Goal: Find specific page/section: Find specific page/section

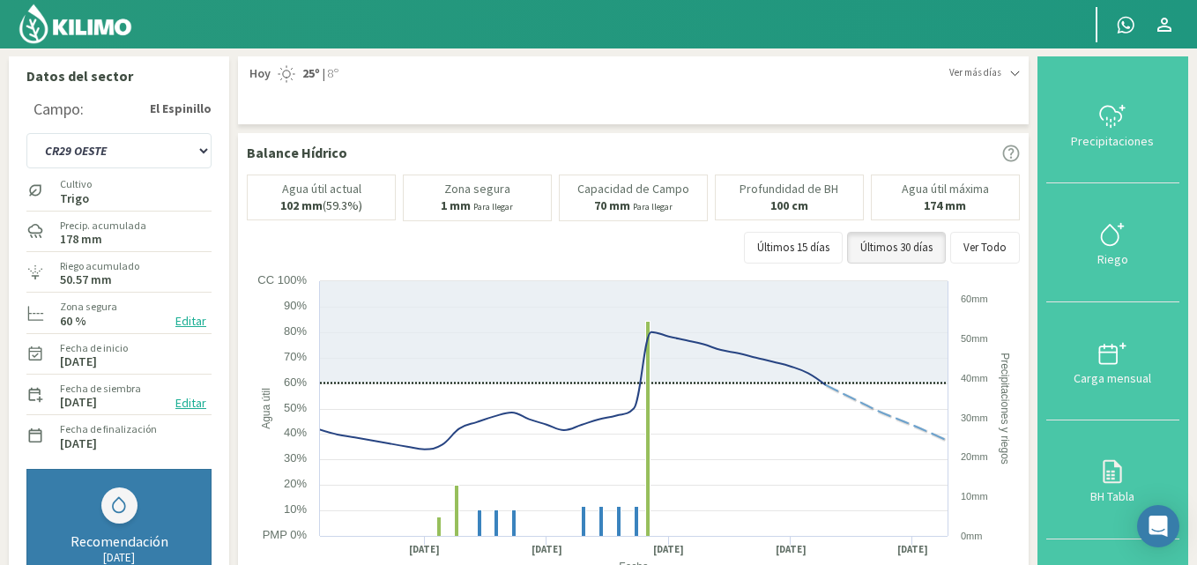
select select "12: Object"
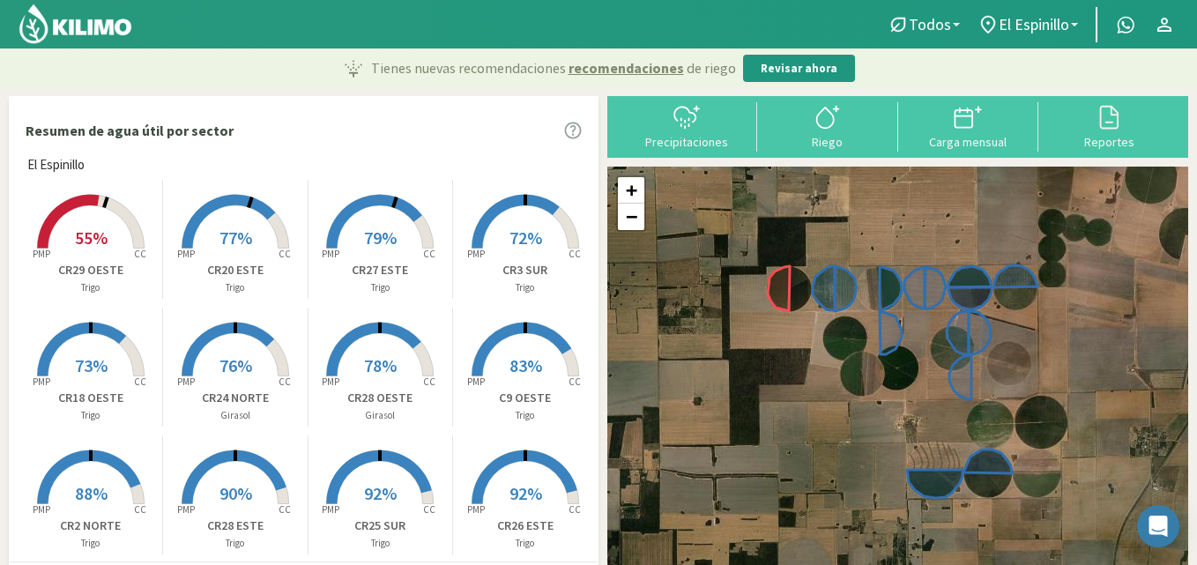
click at [108, 194] on rect at bounding box center [90, 250] width 141 height 141
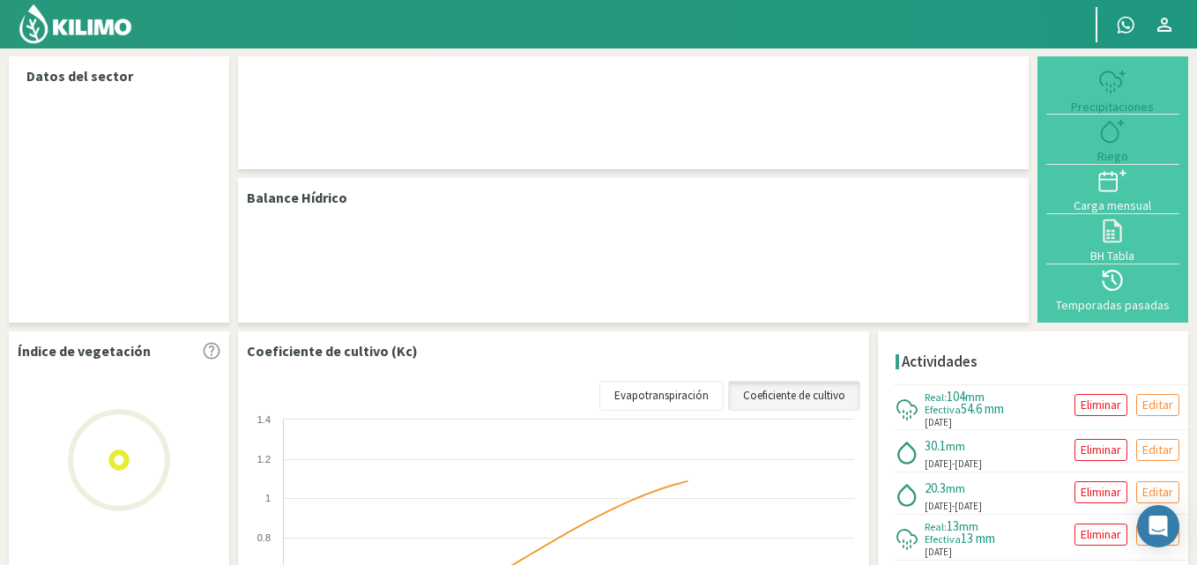
select select "12: Object"
